Goal: Transaction & Acquisition: Register for event/course

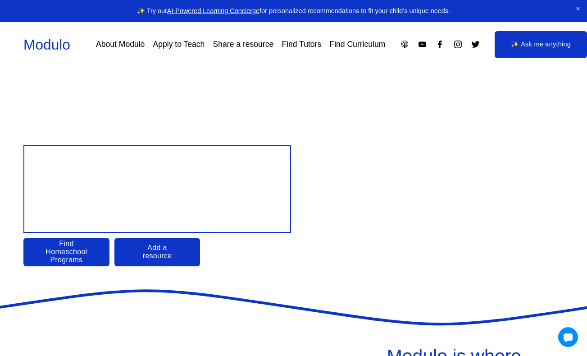
click at [172, 45] on link "Apply to Teach" at bounding box center [179, 44] width 52 height 16
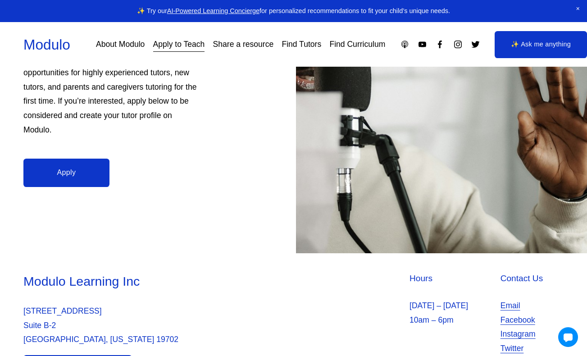
scroll to position [238, 0]
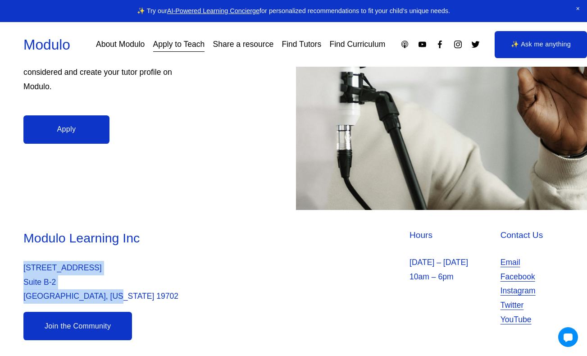
drag, startPoint x: 19, startPoint y: 260, endPoint x: 145, endPoint y: 297, distance: 131.1
click at [145, 297] on div "Modulo Learning Inc 2035 Sunset Lake Suite Suite B-2 Newark, Delaware 19702 Hou…" at bounding box center [293, 284] width 587 height 111
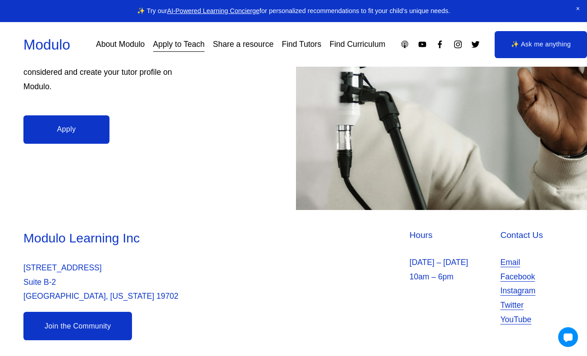
click at [291, 300] on div "Modulo Learning Inc 2035 Sunset Lake Suite Suite B-2 Newark, Delaware 19702 Hou…" at bounding box center [293, 284] width 587 height 111
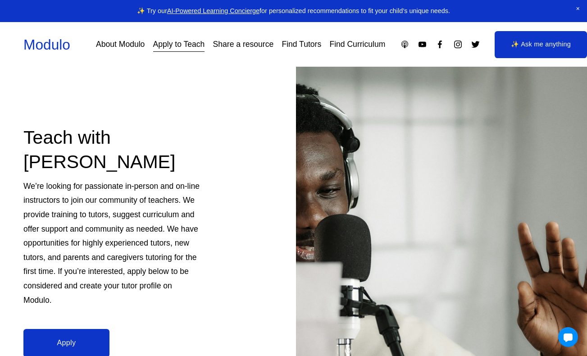
scroll to position [0, 0]
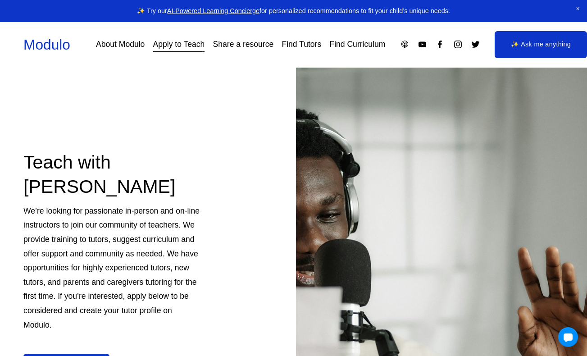
click at [358, 47] on link "Find Curriculum" at bounding box center [357, 44] width 56 height 16
click at [355, 43] on link "Find Curriculum" at bounding box center [357, 44] width 56 height 16
click at [350, 44] on link "Find Curriculum" at bounding box center [357, 44] width 56 height 16
click at [299, 43] on link "Find Tutors" at bounding box center [302, 44] width 40 height 16
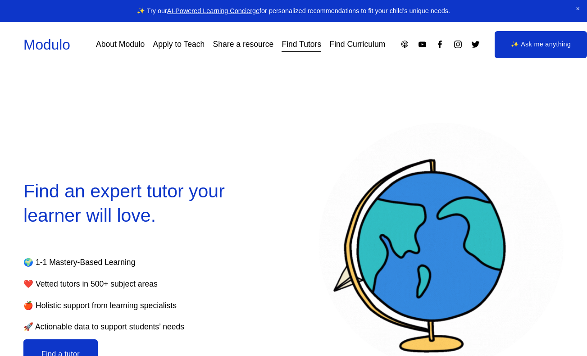
select select "**"
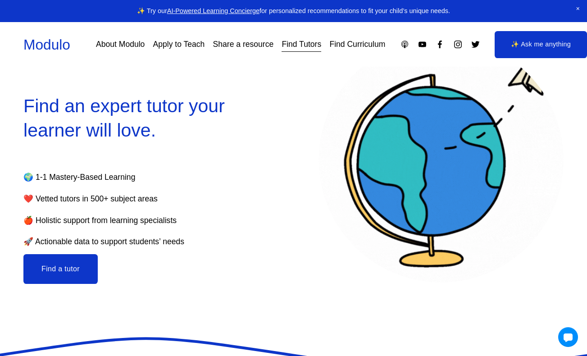
scroll to position [87, 0]
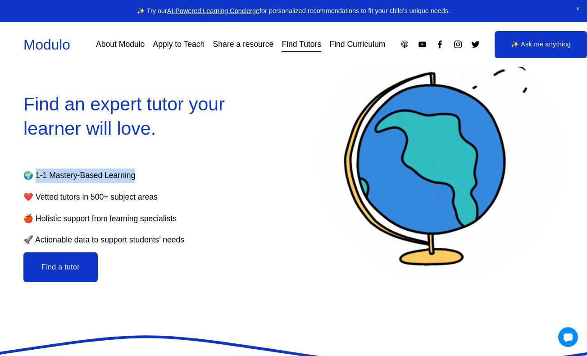
drag, startPoint x: 32, startPoint y: 175, endPoint x: 156, endPoint y: 173, distance: 123.4
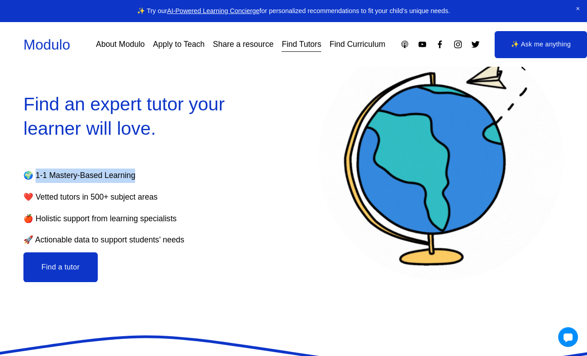
click at [156, 174] on p "🌍 1-1 Mastery-Based Learning" at bounding box center [134, 175] width 222 height 14
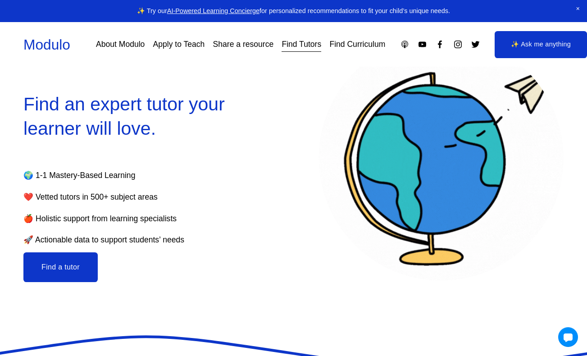
click at [206, 218] on p "🍎 Holistic support from learning specialists" at bounding box center [134, 219] width 222 height 14
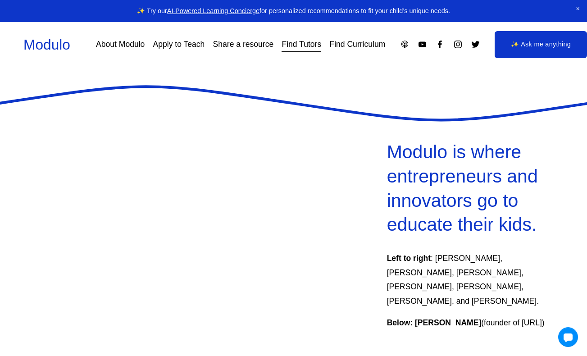
scroll to position [343, 0]
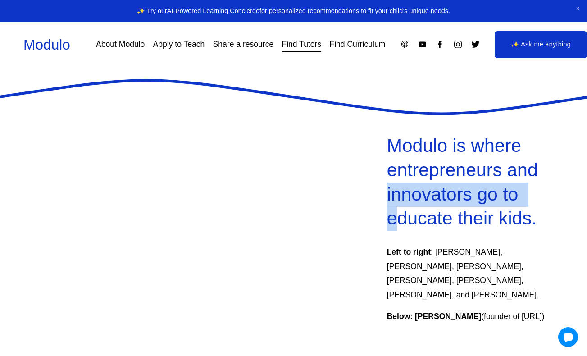
drag, startPoint x: 381, startPoint y: 197, endPoint x: 394, endPoint y: 206, distance: 15.8
click at [394, 207] on div "Modulo is where entrepreneurs and innovators go to educate their kids. Left to …" at bounding box center [293, 356] width 587 height 445
click at [365, 194] on div "Modulo is where entrepreneurs and innovators go to educate their kids. Left to …" at bounding box center [293, 356] width 587 height 445
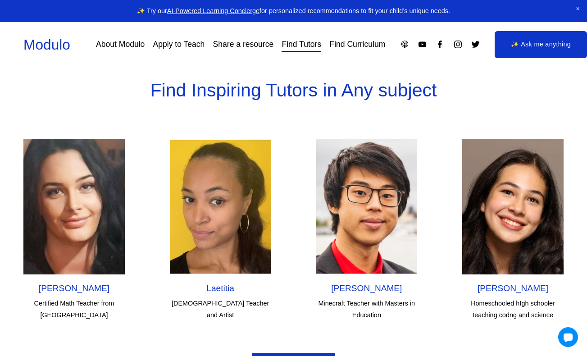
scroll to position [2569, 0]
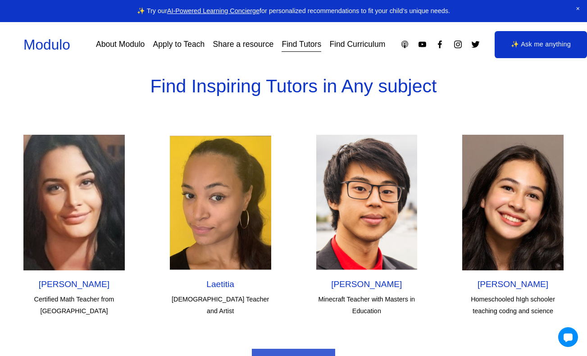
click at [392, 149] on img at bounding box center [366, 203] width 101 height 136
click at [367, 159] on img at bounding box center [366, 203] width 101 height 136
click at [80, 189] on img at bounding box center [73, 203] width 101 height 136
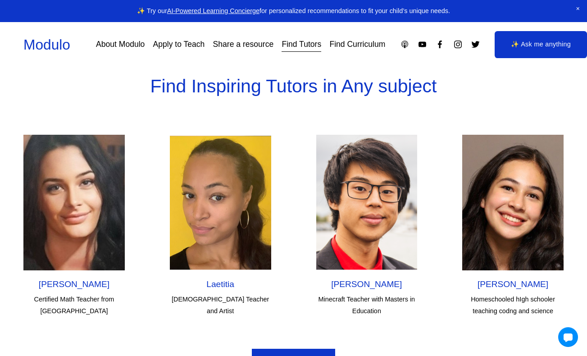
click at [80, 294] on p "Certified Math Teacher from New Zealand" at bounding box center [73, 305] width 101 height 23
click at [243, 294] on p "Native Francophone Teacher and Artist" at bounding box center [220, 305] width 101 height 23
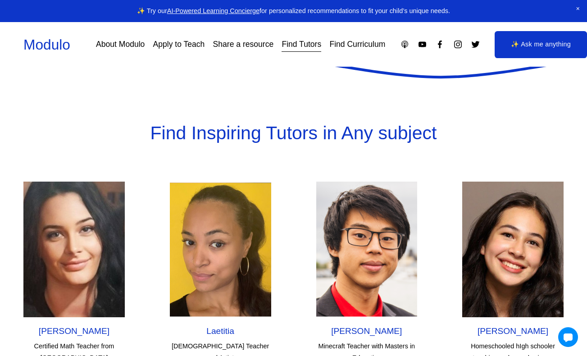
scroll to position [2539, 0]
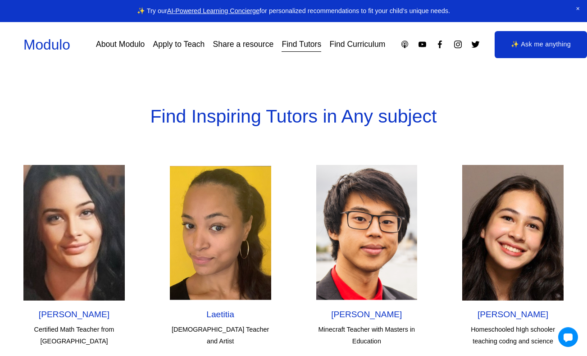
click at [511, 309] on h2 "Jasmine" at bounding box center [512, 314] width 101 height 11
click at [508, 215] on img at bounding box center [512, 233] width 101 height 136
click at [514, 324] on p "Homeschooled hIgh schooler teaching codng and science" at bounding box center [512, 335] width 101 height 23
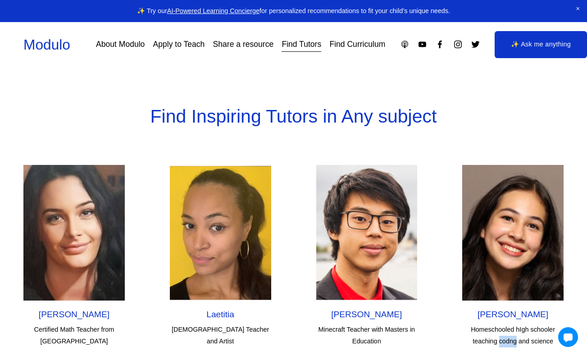
click at [361, 45] on link "Find Curriculum" at bounding box center [357, 44] width 56 height 16
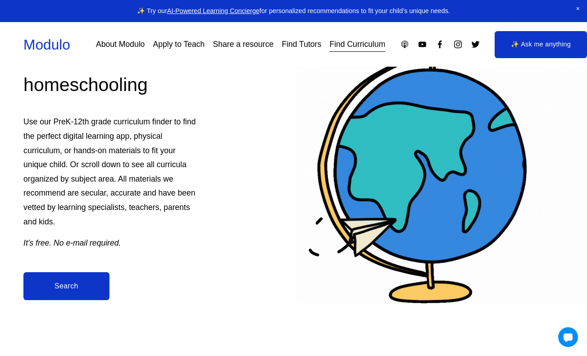
scroll to position [159, 0]
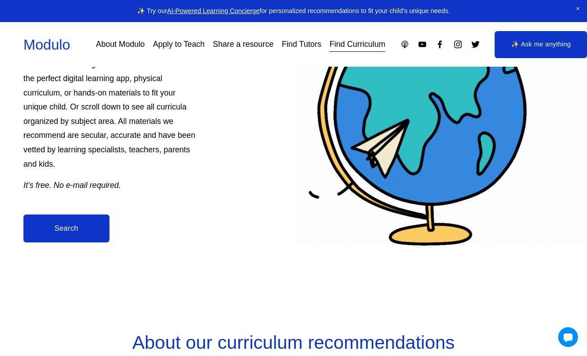
click at [75, 227] on link "Search" at bounding box center [66, 228] width 86 height 28
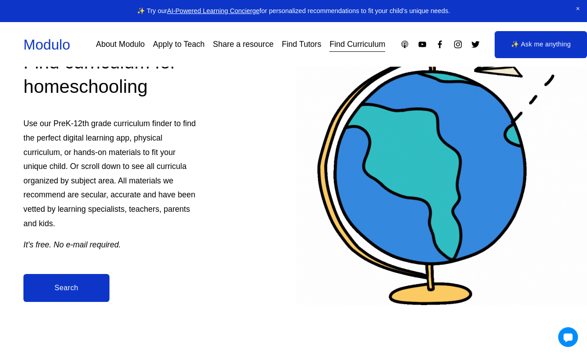
scroll to position [6, 0]
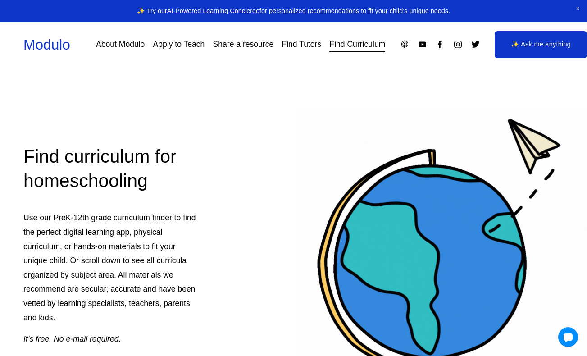
click at [190, 44] on link "Apply to Teach" at bounding box center [179, 44] width 52 height 16
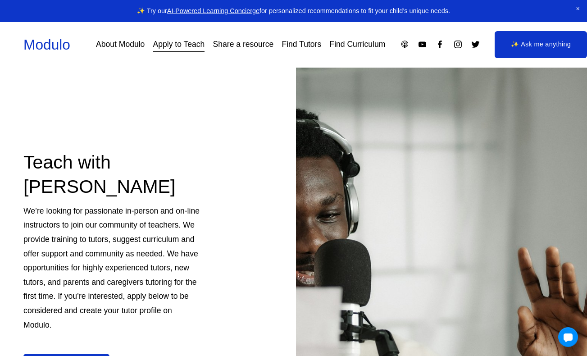
scroll to position [71, 0]
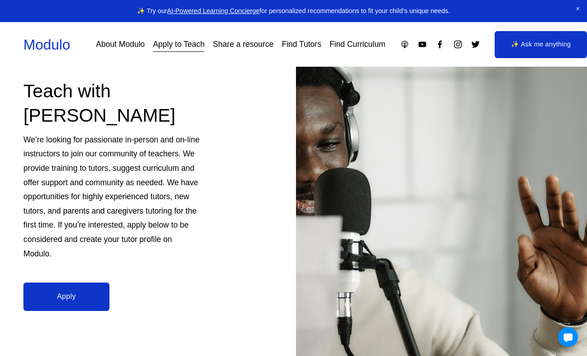
click at [76, 295] on link "Apply" at bounding box center [66, 296] width 86 height 28
